Goal: Task Accomplishment & Management: Manage account settings

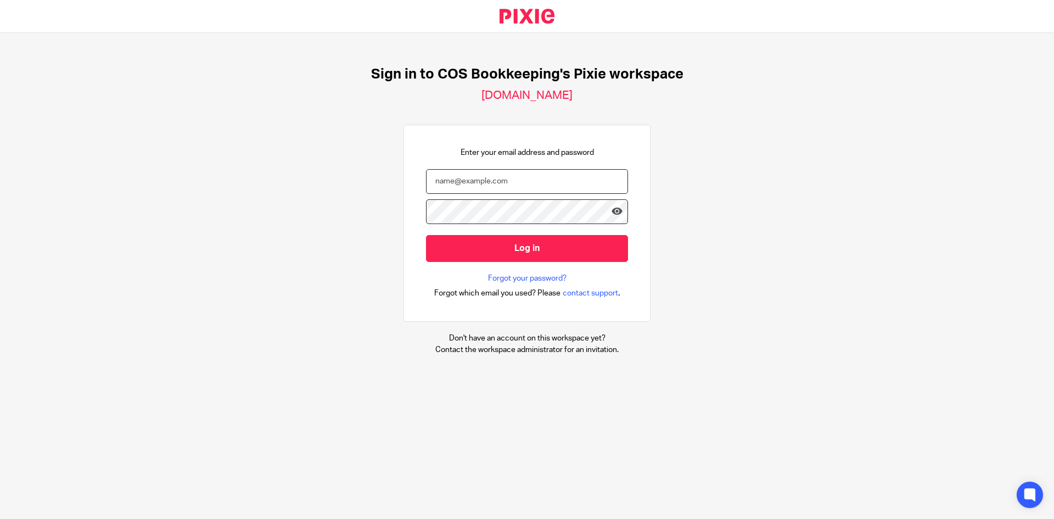
click at [502, 184] on input "email" at bounding box center [527, 181] width 202 height 25
type input "steph.boyle@cosbookkeeping.co.uk"
click at [426, 235] on input "Log in" at bounding box center [527, 248] width 202 height 27
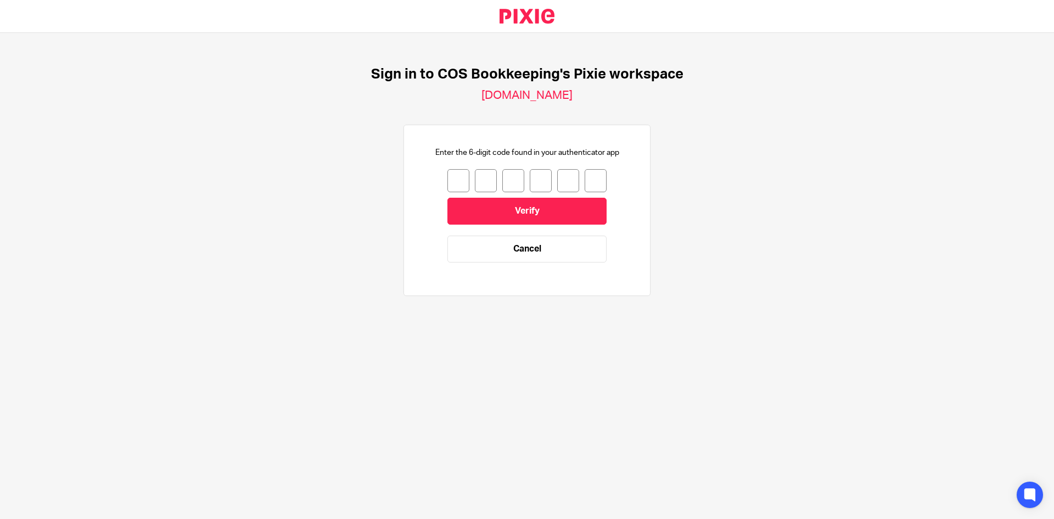
click at [447, 181] on input "number" at bounding box center [458, 180] width 22 height 23
type input "0"
type input "2"
type input "9"
type input "7"
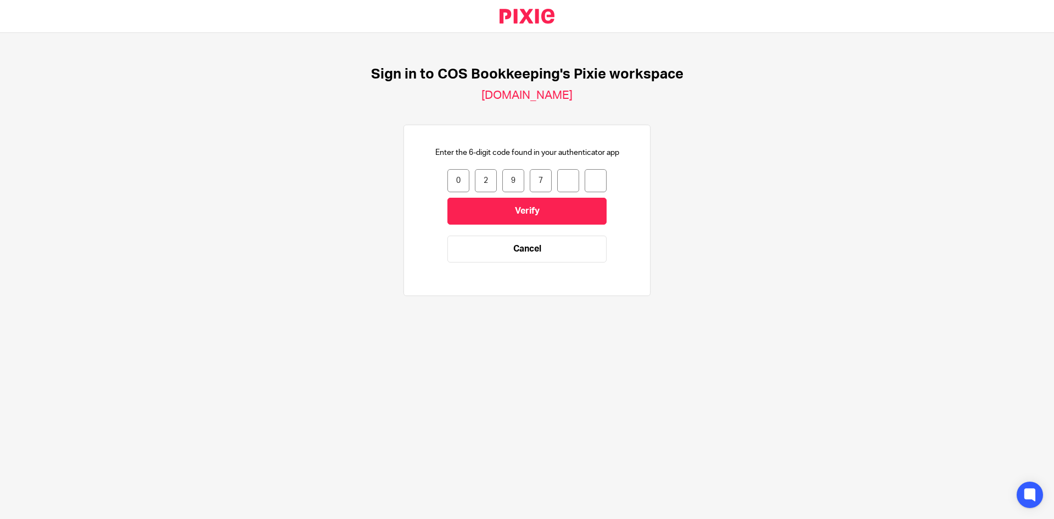
type input "2"
type input "7"
click at [452, 209] on input "Verify" at bounding box center [526, 211] width 159 height 27
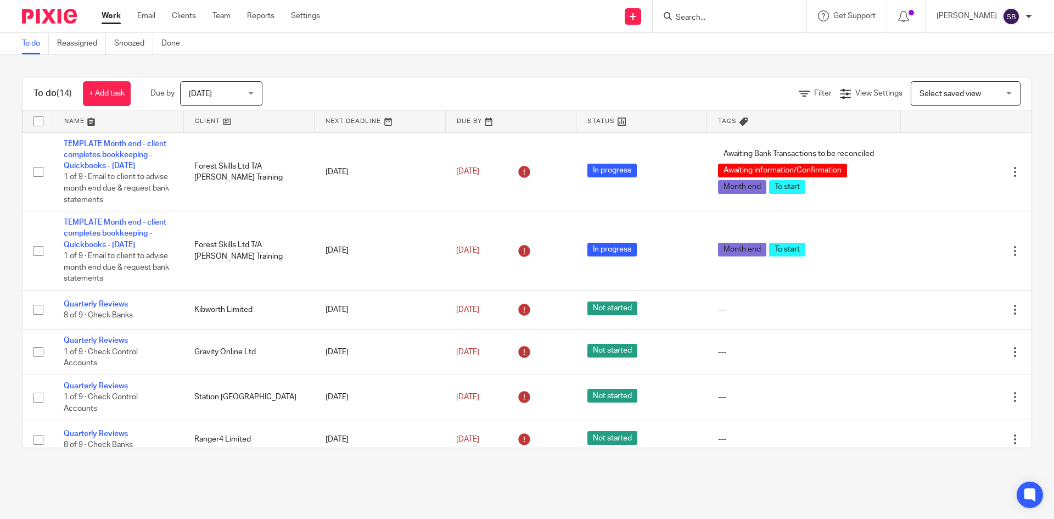
click at [708, 12] on form at bounding box center [733, 16] width 117 height 14
click at [708, 15] on input "Search" at bounding box center [724, 18] width 99 height 10
type input "hones"
click at [742, 43] on link at bounding box center [774, 52] width 204 height 34
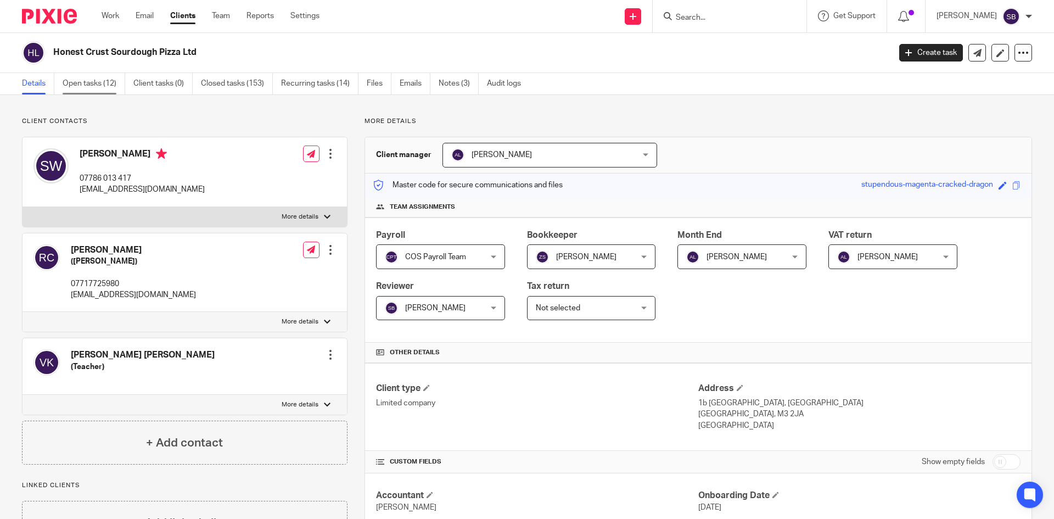
click at [89, 87] on link "Open tasks (12)" at bounding box center [94, 83] width 63 height 21
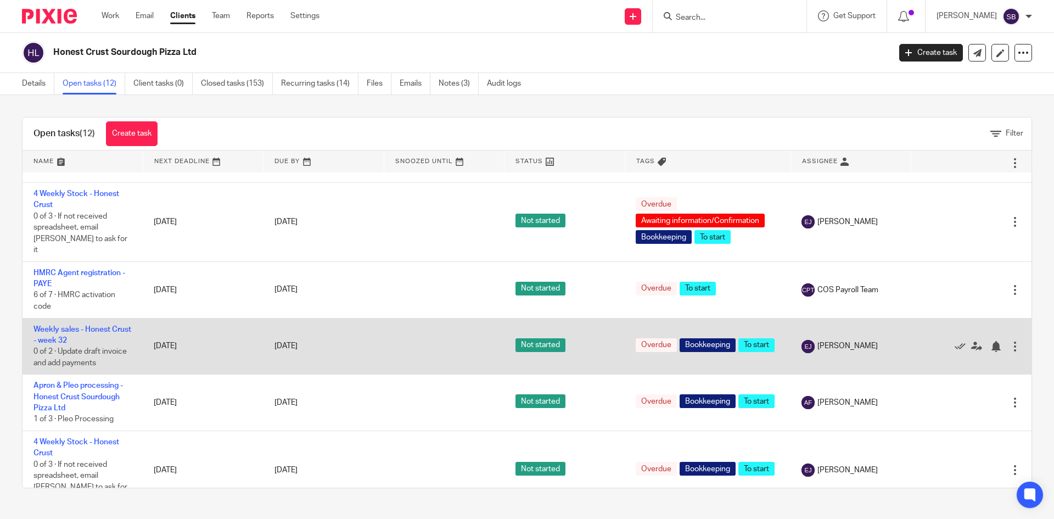
scroll to position [55, 0]
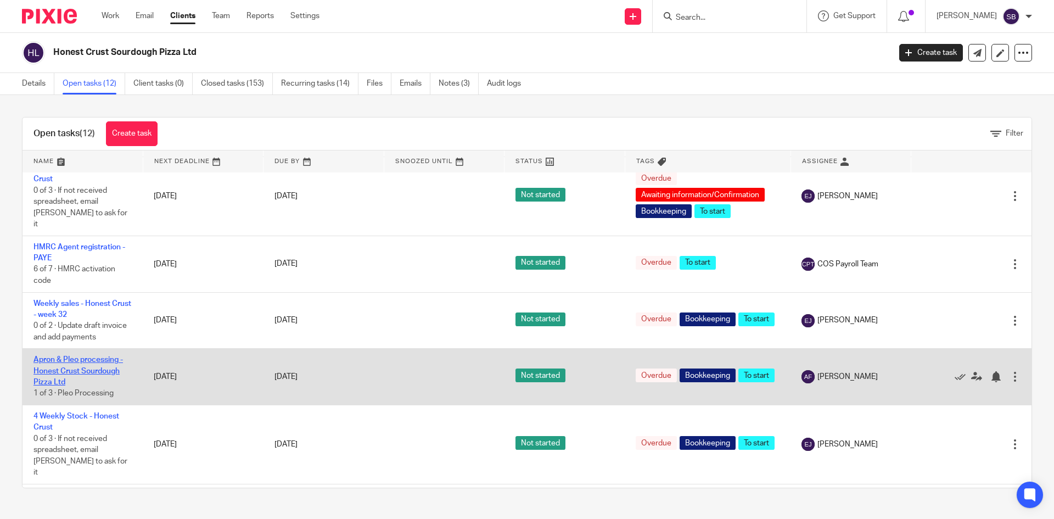
click at [76, 356] on link "Apron & Pleo processing - Honest Crust Sourdough Pizza Ltd" at bounding box center [77, 371] width 89 height 30
